Goal: Obtain resource: Obtain resource

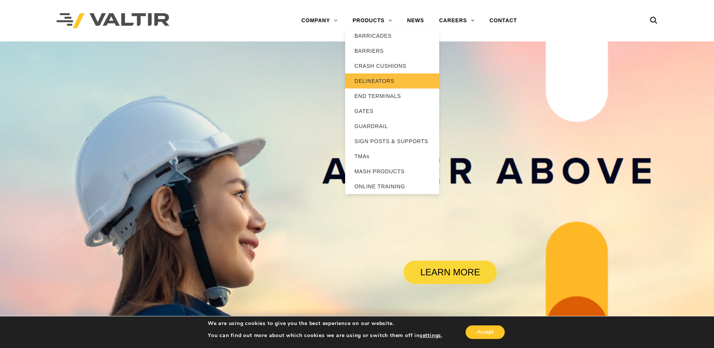
click at [372, 81] on link "DELINEATORS" at bounding box center [392, 80] width 94 height 15
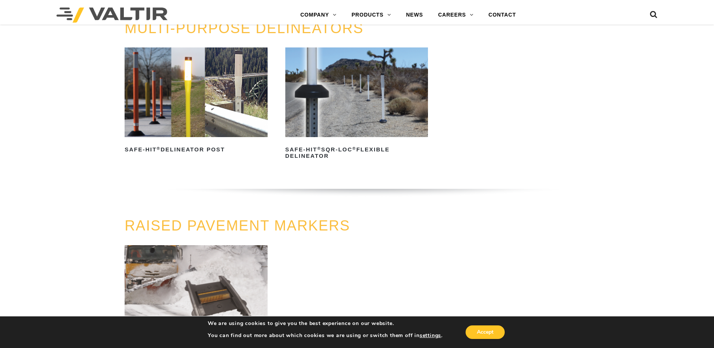
scroll to position [226, 0]
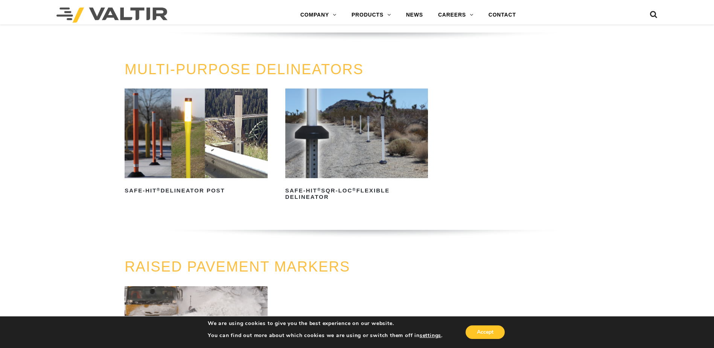
click at [159, 114] on img at bounding box center [196, 133] width 143 height 89
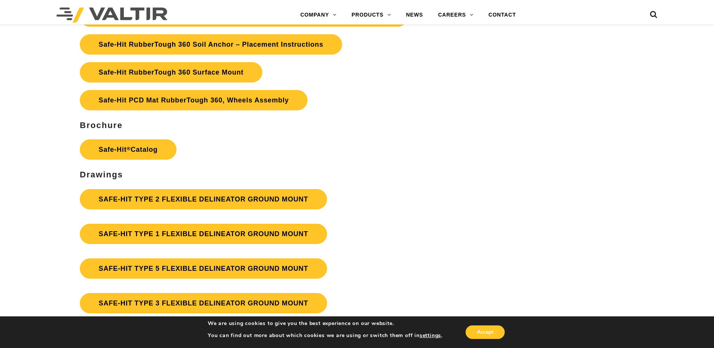
scroll to position [1958, 0]
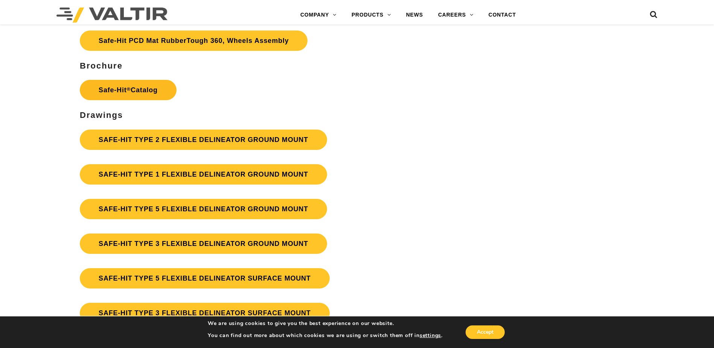
click at [105, 84] on link "Safe-Hit ® Catalog" at bounding box center [128, 90] width 97 height 20
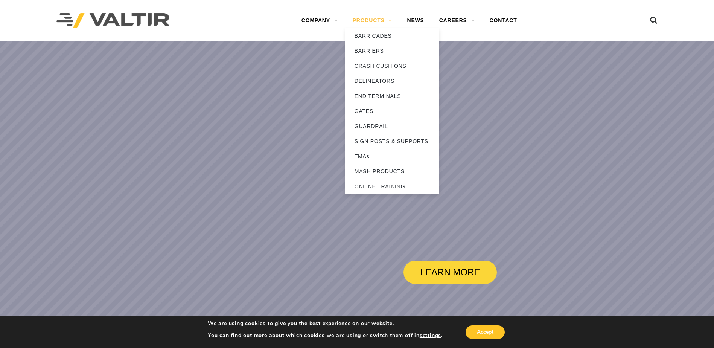
click at [388, 18] on link "PRODUCTS" at bounding box center [372, 20] width 55 height 15
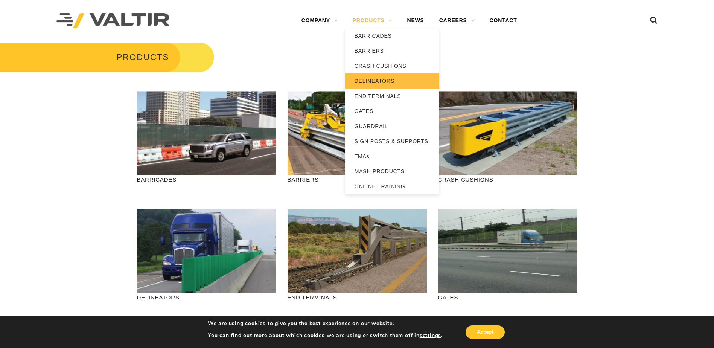
click at [383, 78] on link "DELINEATORS" at bounding box center [392, 80] width 94 height 15
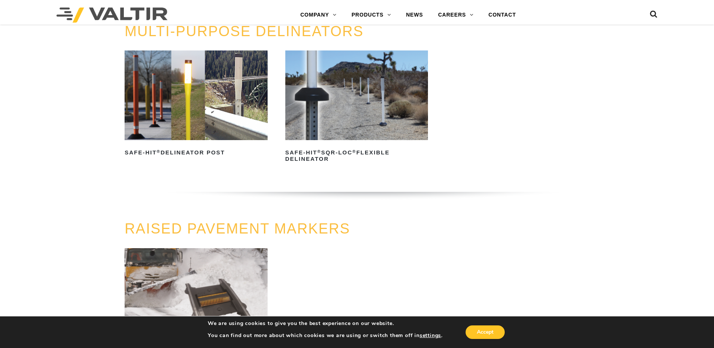
scroll to position [264, 0]
click at [183, 99] on img at bounding box center [196, 95] width 143 height 89
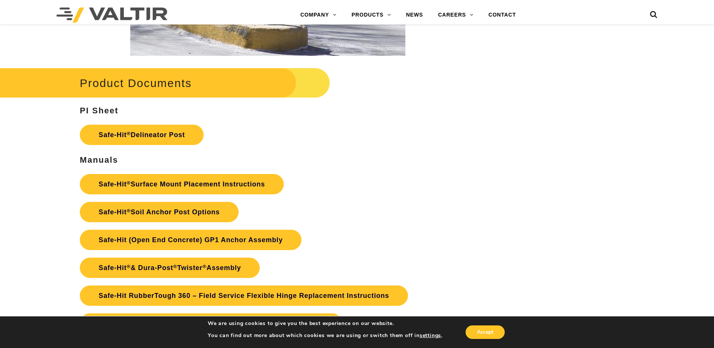
scroll to position [1845, 0]
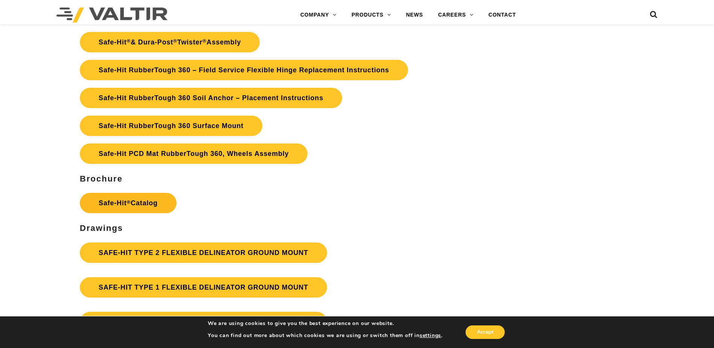
click at [117, 201] on link "Safe-Hit ® Catalog" at bounding box center [128, 203] width 97 height 20
